Goal: Browse casually: Explore the website without a specific task or goal

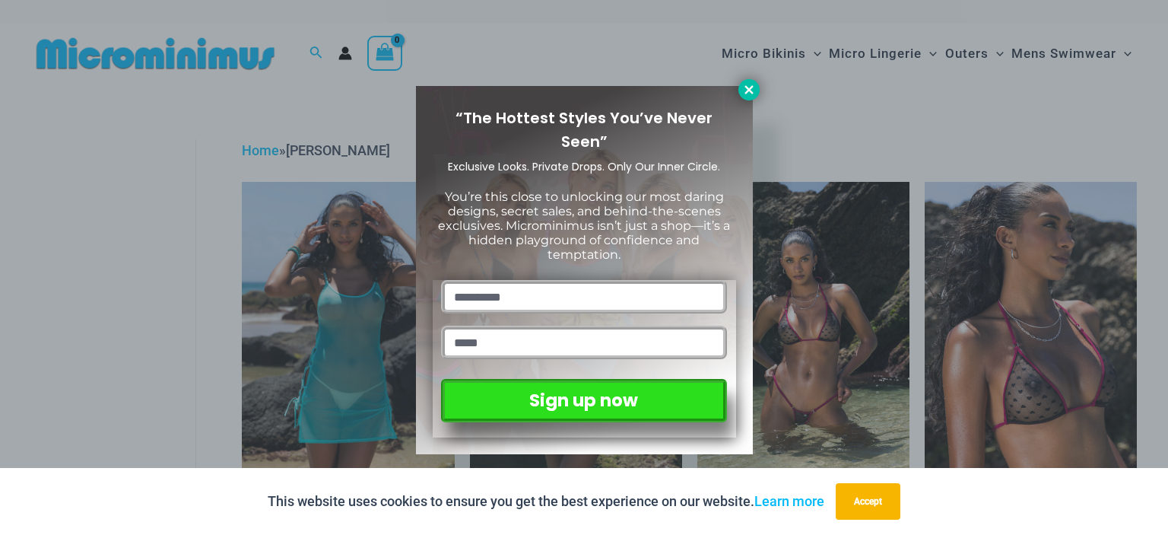
click at [748, 87] on icon at bounding box center [749, 90] width 14 height 14
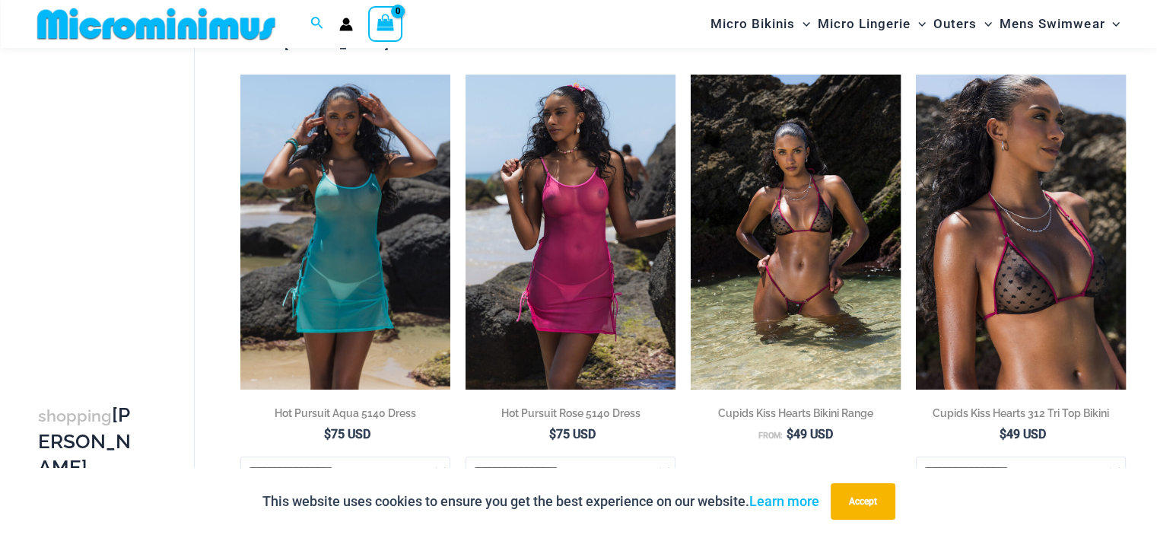
scroll to position [64, 0]
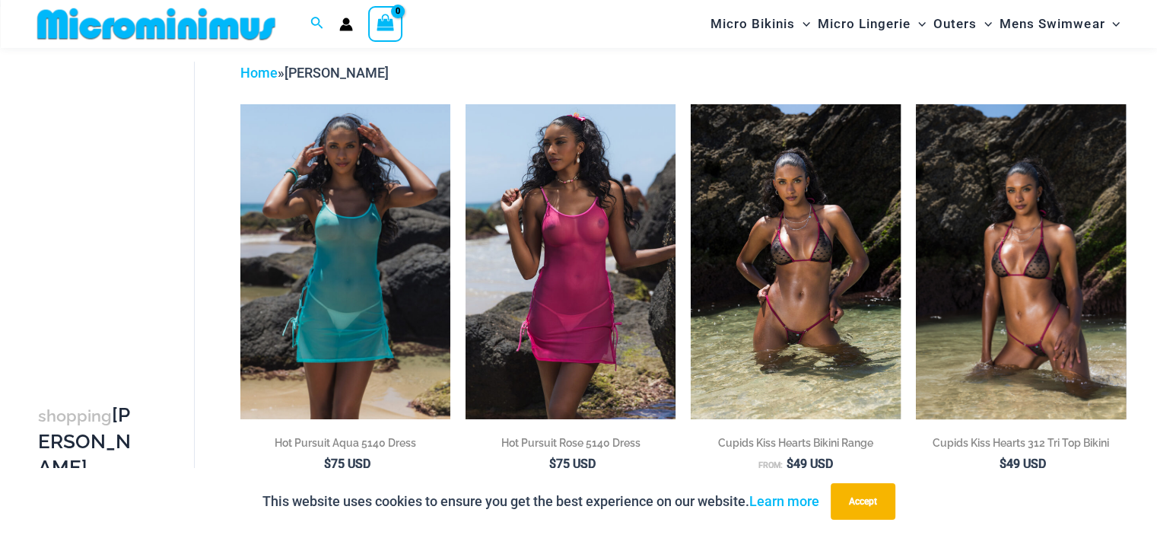
click at [916, 200] on img at bounding box center [1021, 261] width 210 height 315
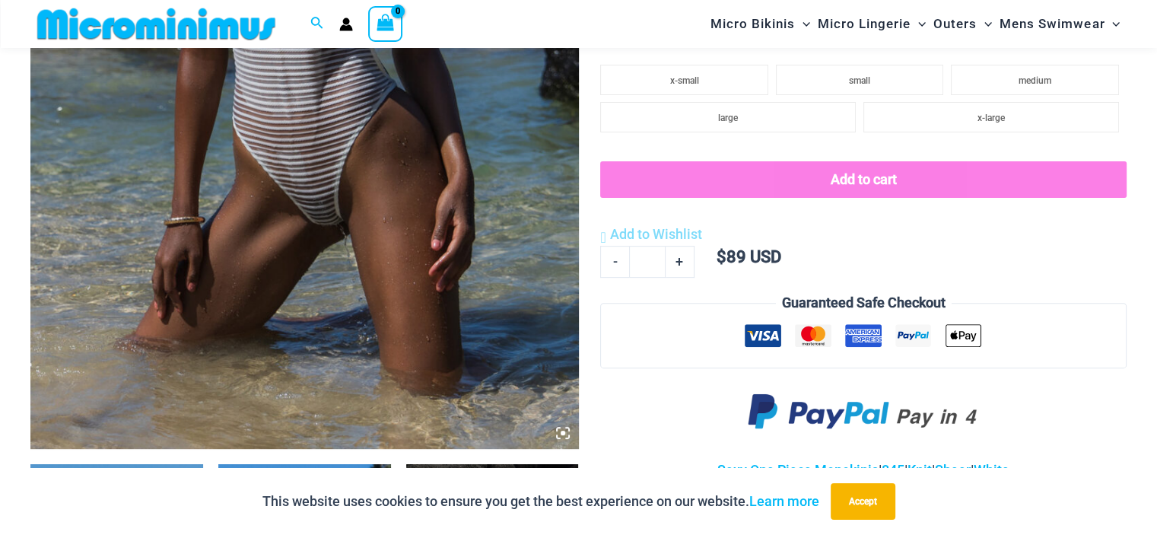
scroll to position [593, 0]
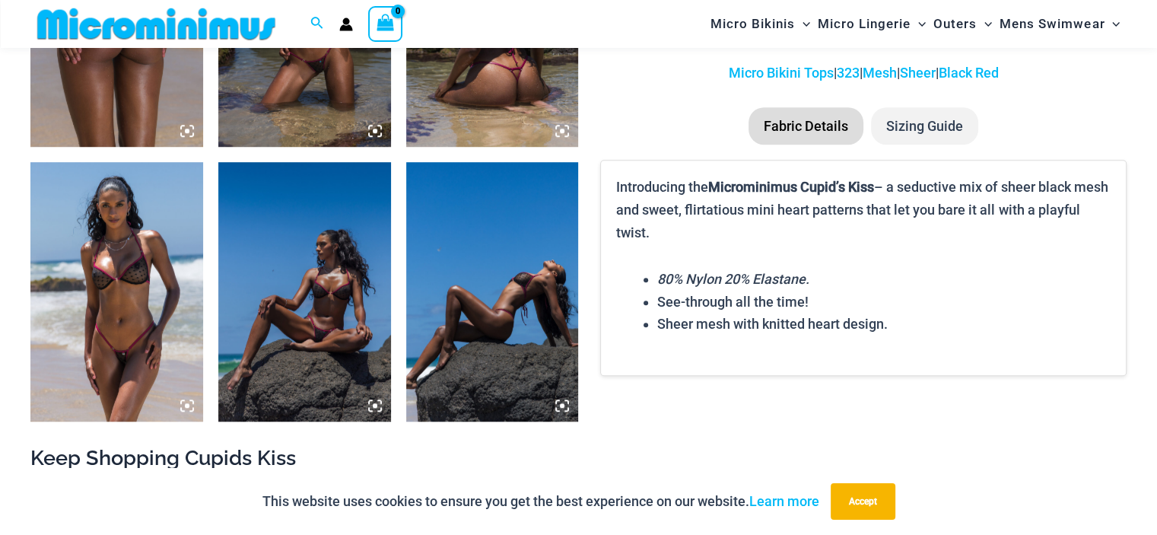
scroll to position [1129, 0]
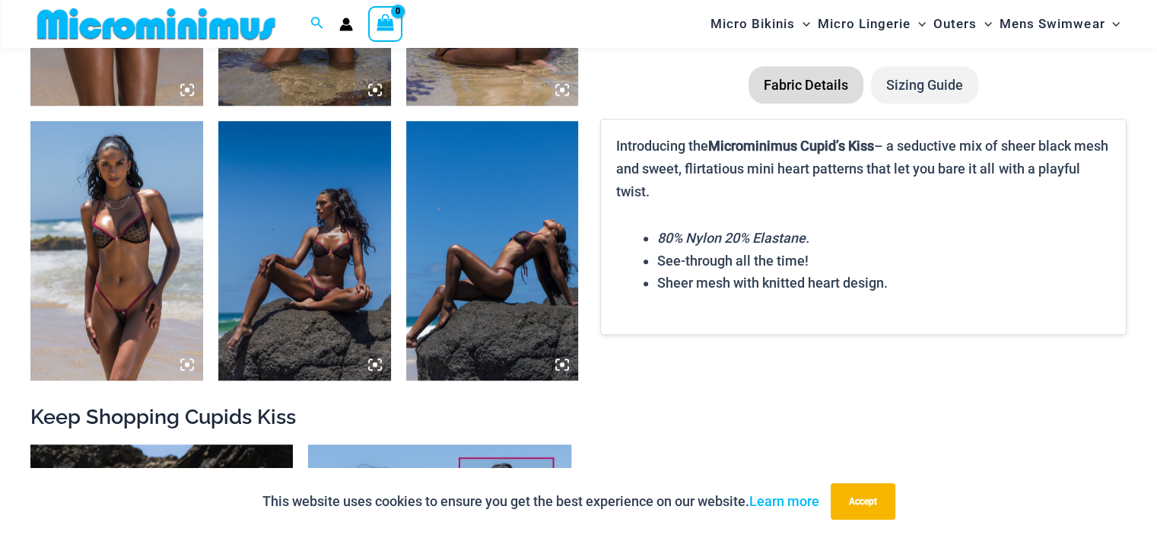
click at [315, 234] on img at bounding box center [304, 250] width 173 height 259
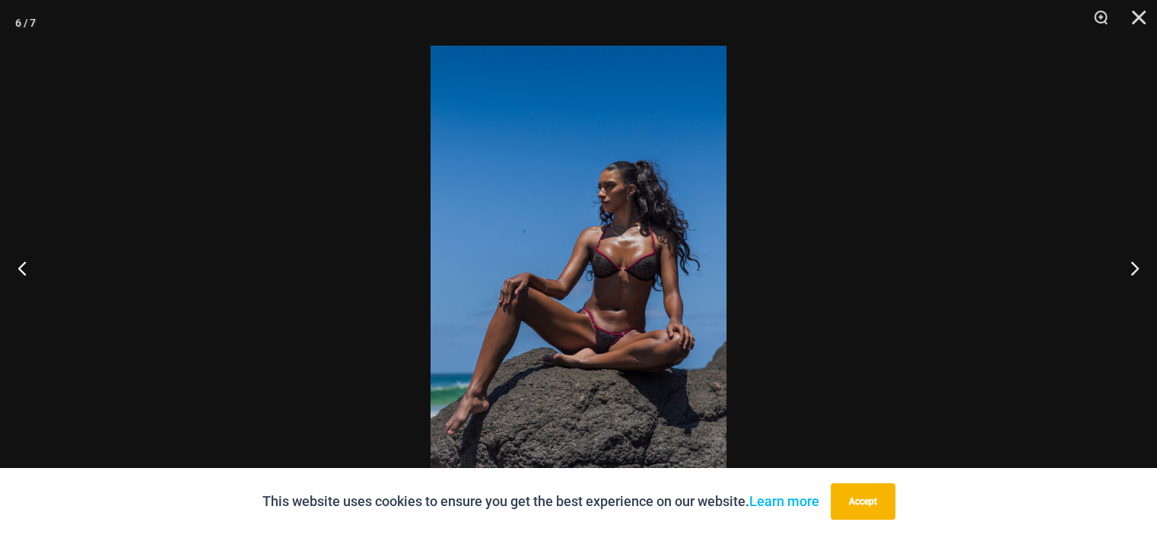
click at [671, 237] on img at bounding box center [578, 267] width 296 height 443
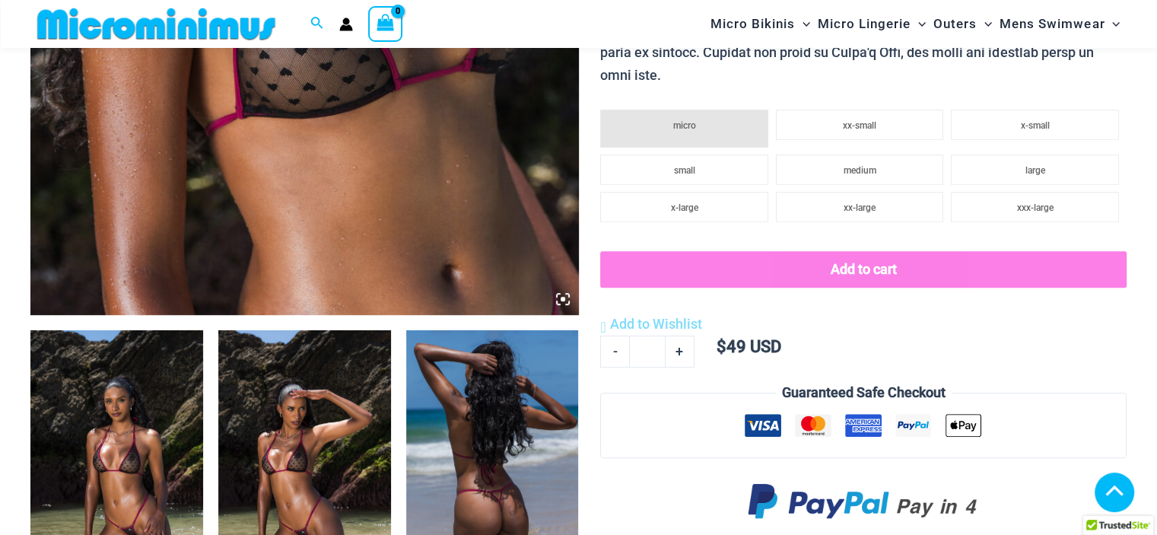
scroll to position [681, 0]
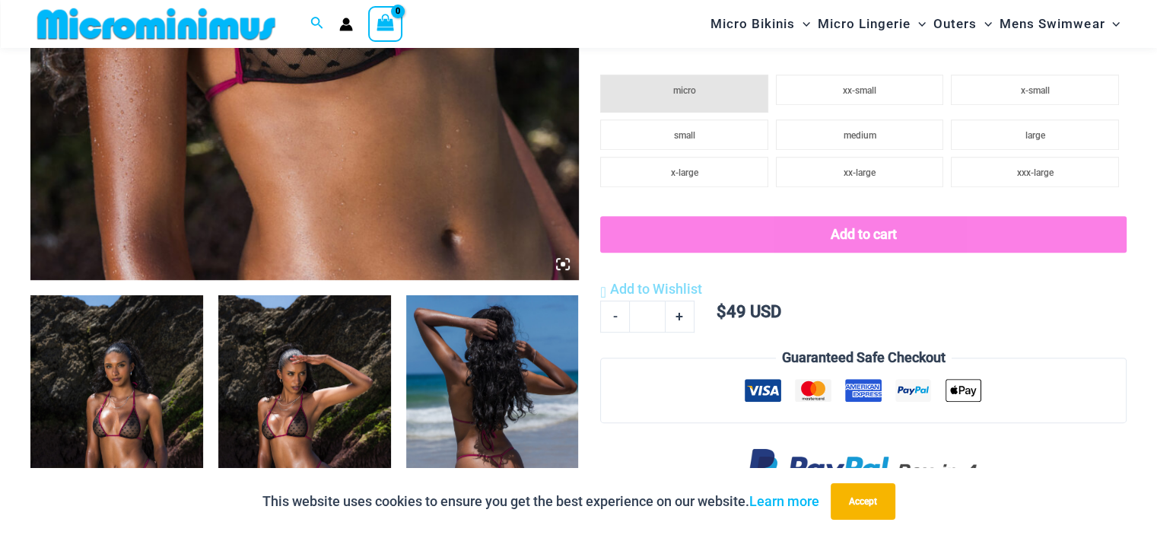
click at [124, 349] on img at bounding box center [116, 424] width 173 height 259
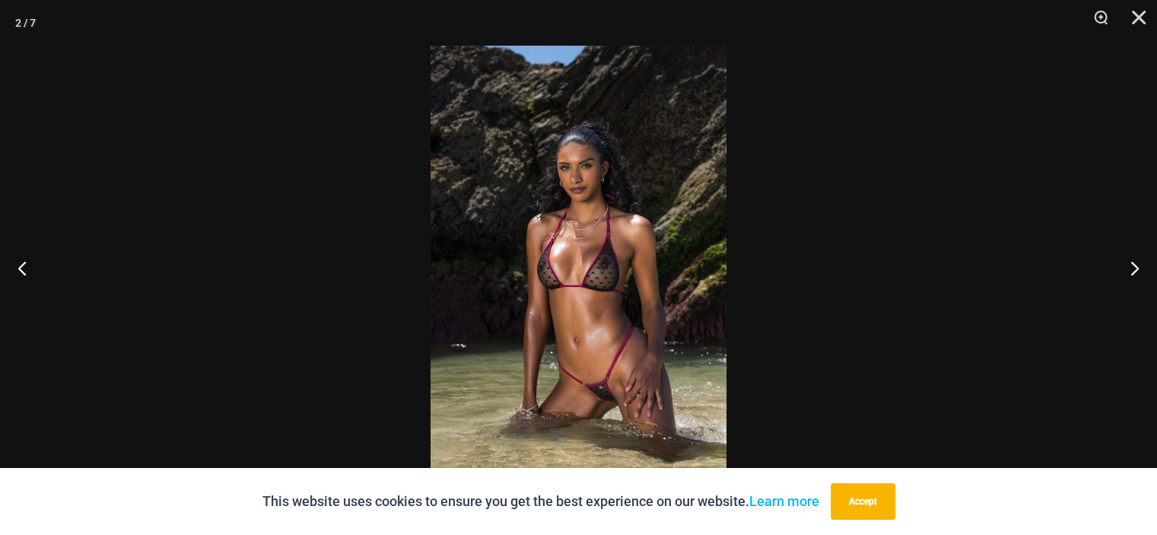
click at [583, 293] on img at bounding box center [578, 267] width 296 height 443
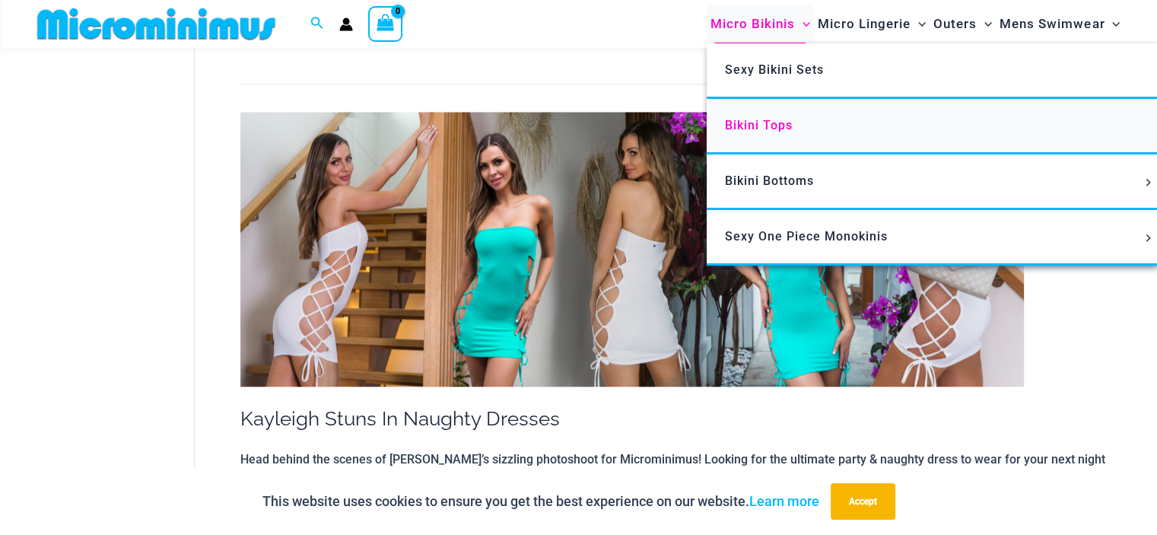
scroll to position [1584, 0]
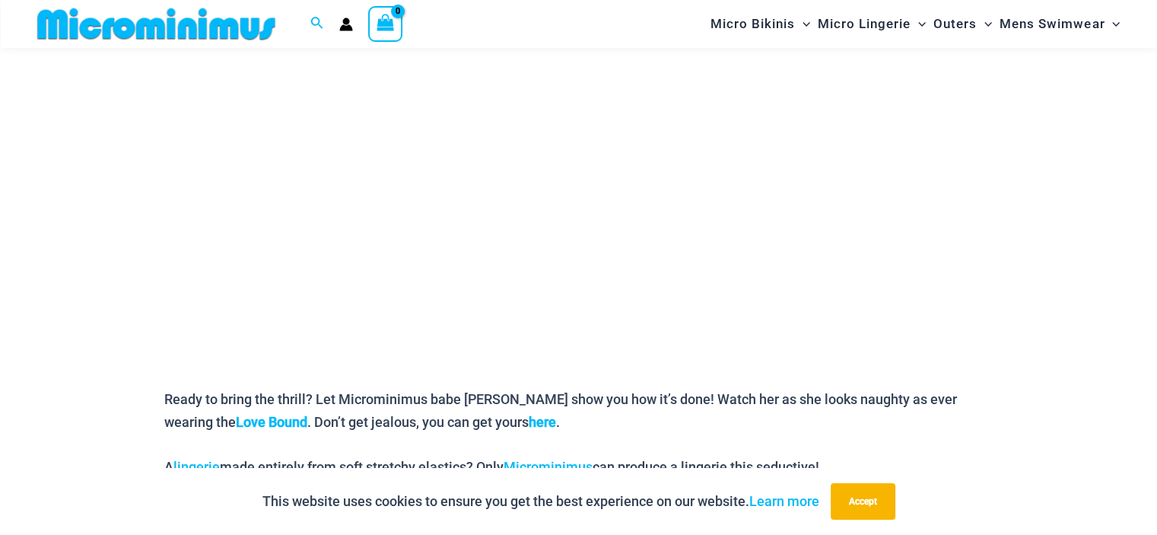
scroll to position [293, 0]
